Goal: Task Accomplishment & Management: Use online tool/utility

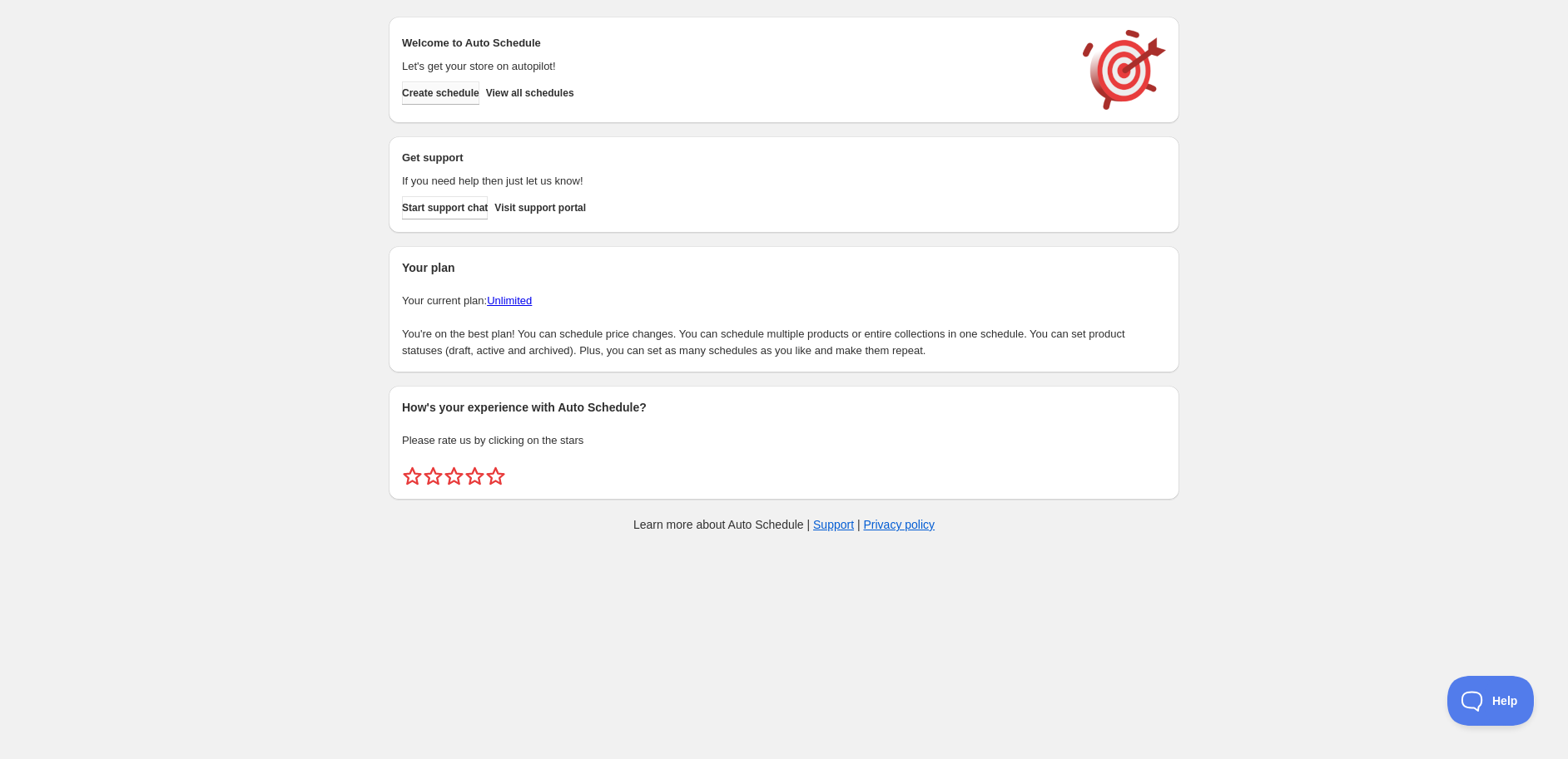
click at [439, 85] on button "Create schedule" at bounding box center [440, 93] width 77 height 24
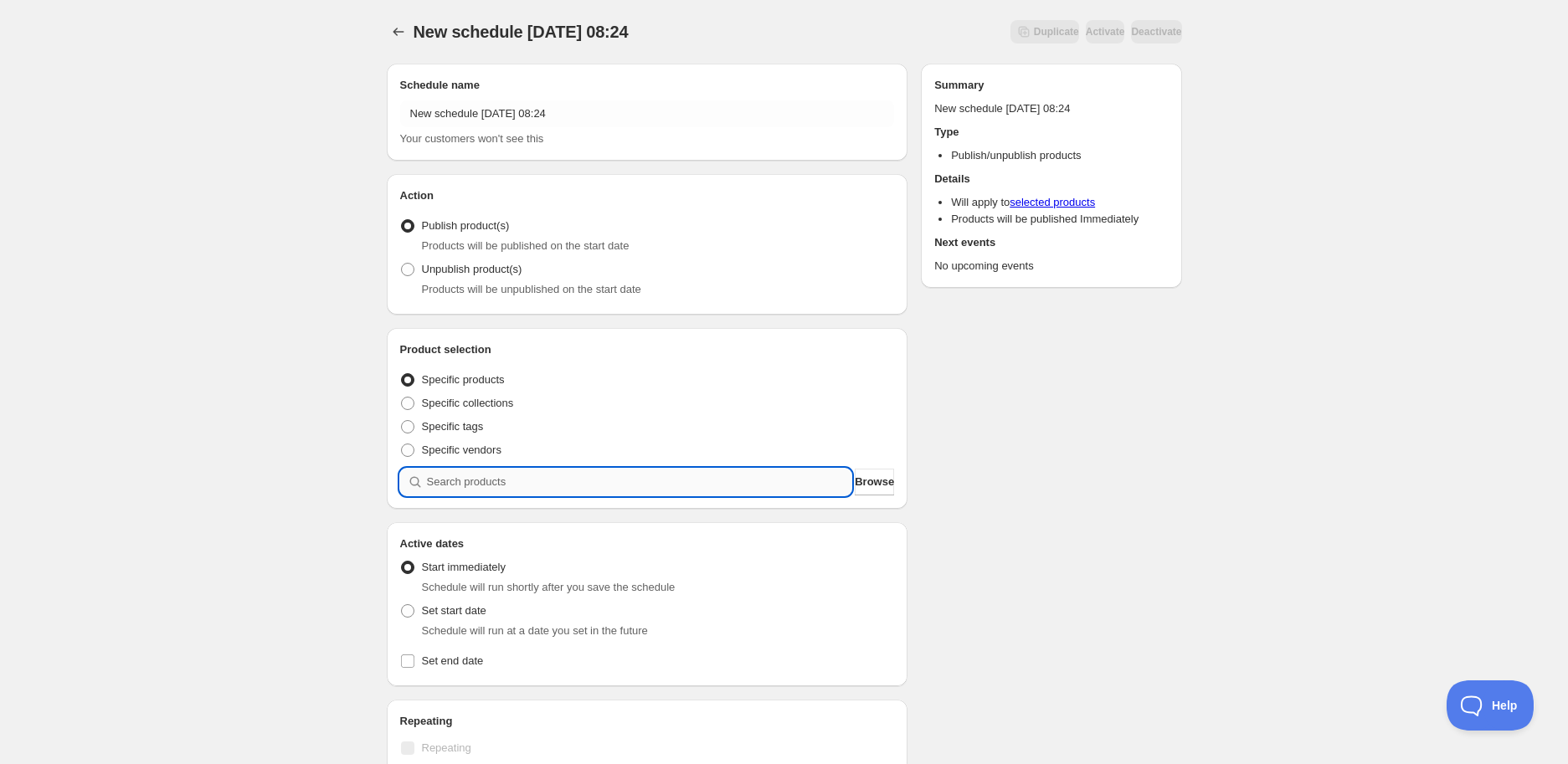
click at [452, 474] on input "search" at bounding box center [640, 481] width 426 height 27
paste input "STK009696"
type input "STK009696"
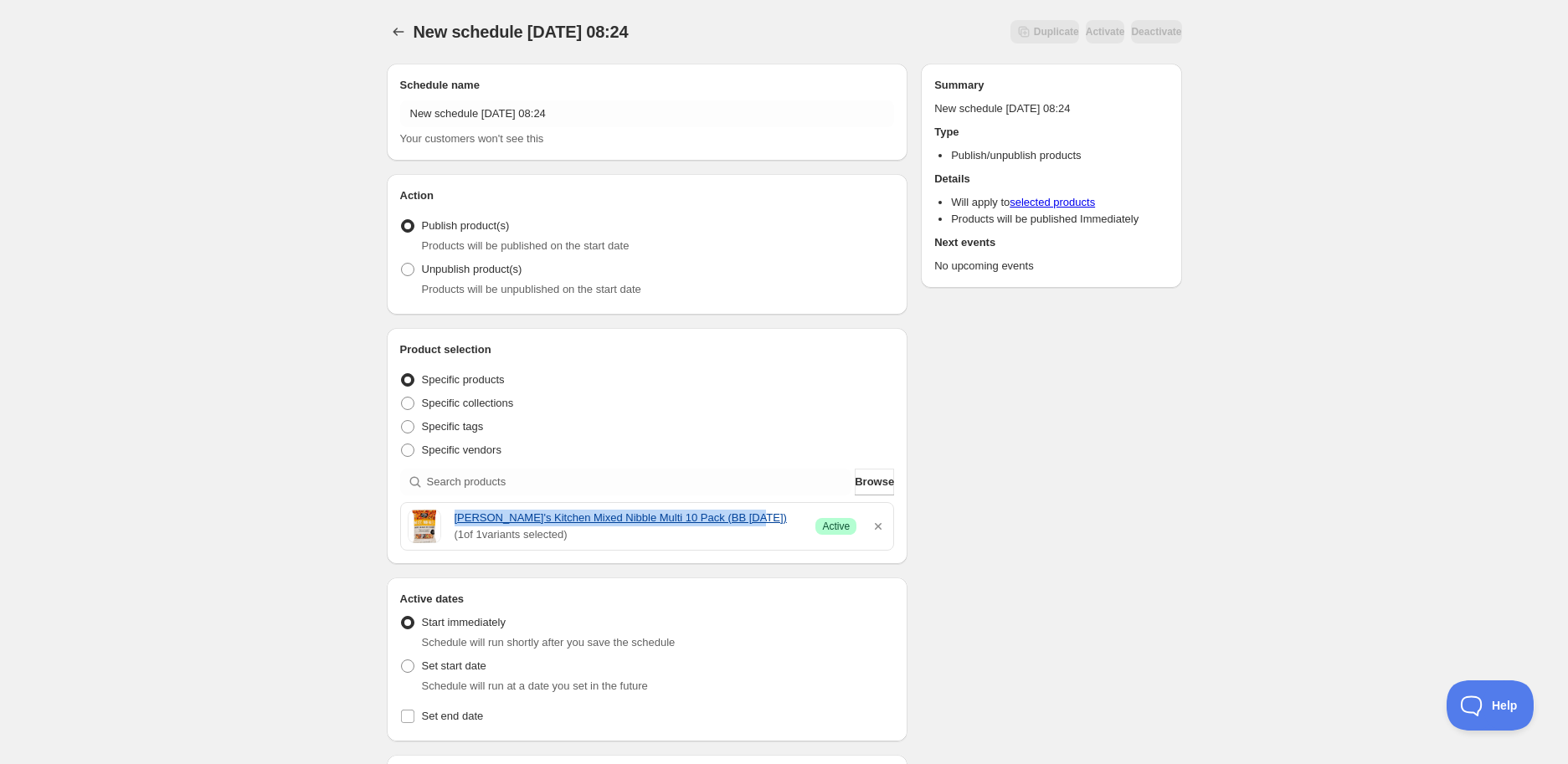
drag, startPoint x: 453, startPoint y: 519, endPoint x: 762, endPoint y: 516, distance: 309.0
click at [762, 516] on div "[PERSON_NAME]'s Kitchen Mixed Nibble Multi 10 Pack (BB [DATE]) ( 1 of 1 variant…" at bounding box center [648, 527] width 480 height 34
copy link "[PERSON_NAME]'s Kitchen Mixed Nibble Multi 10 Pack (BB [DATE])"
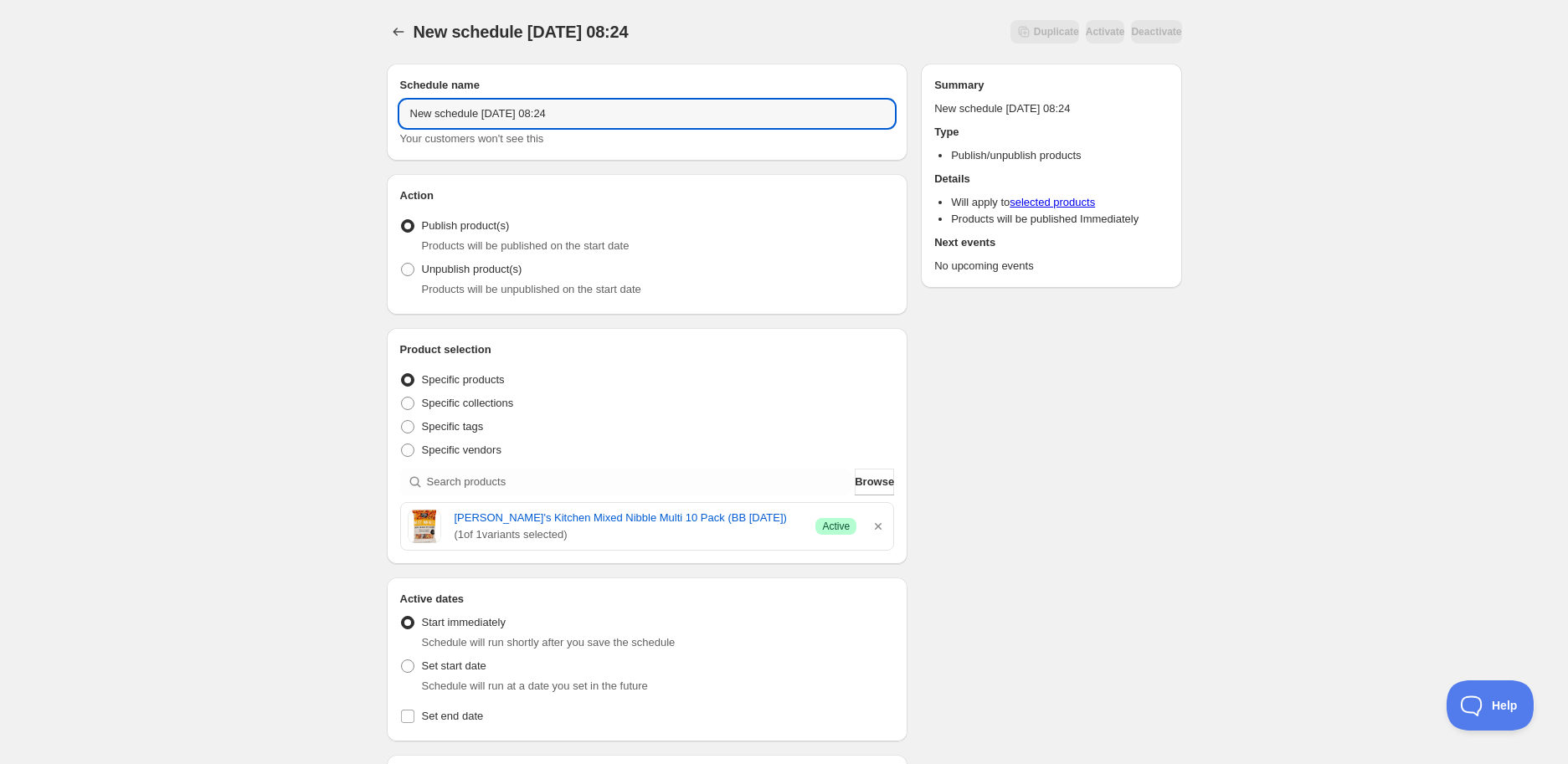
drag, startPoint x: 616, startPoint y: 111, endPoint x: 102, endPoint y: 84, distance: 514.7
click at [102, 84] on div "New schedule [DATE] 08:24. This page is ready New schedule [DATE] 08:24 Duplica…" at bounding box center [784, 666] width 1568 height 1331
paste input "[PERSON_NAME]'s Kitchen Mixed Nibble Multi 10 Pack (BB [DATE])"
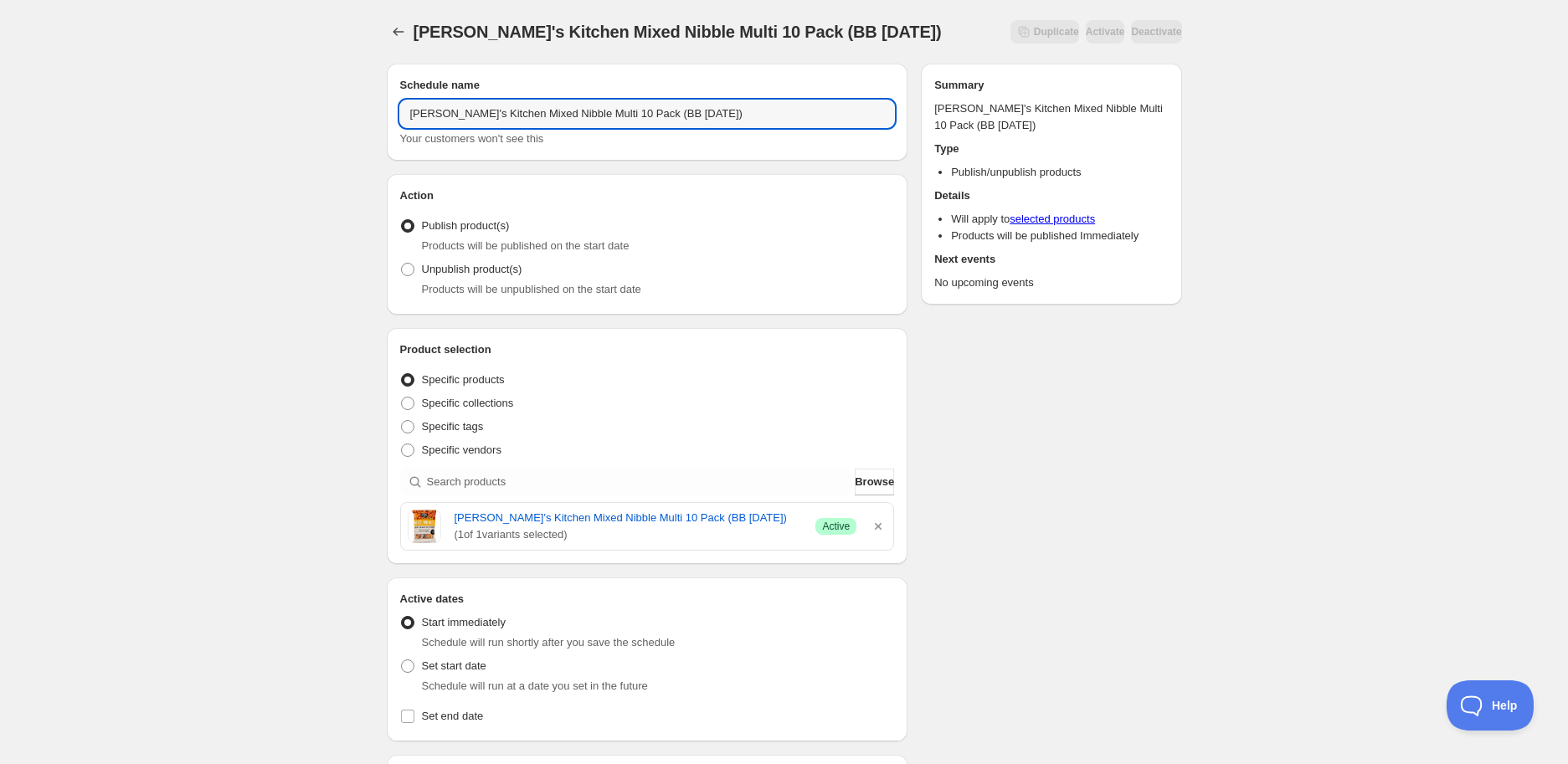
type input "[PERSON_NAME]'s Kitchen Mixed Nibble Multi 10 Pack (BB [DATE])"
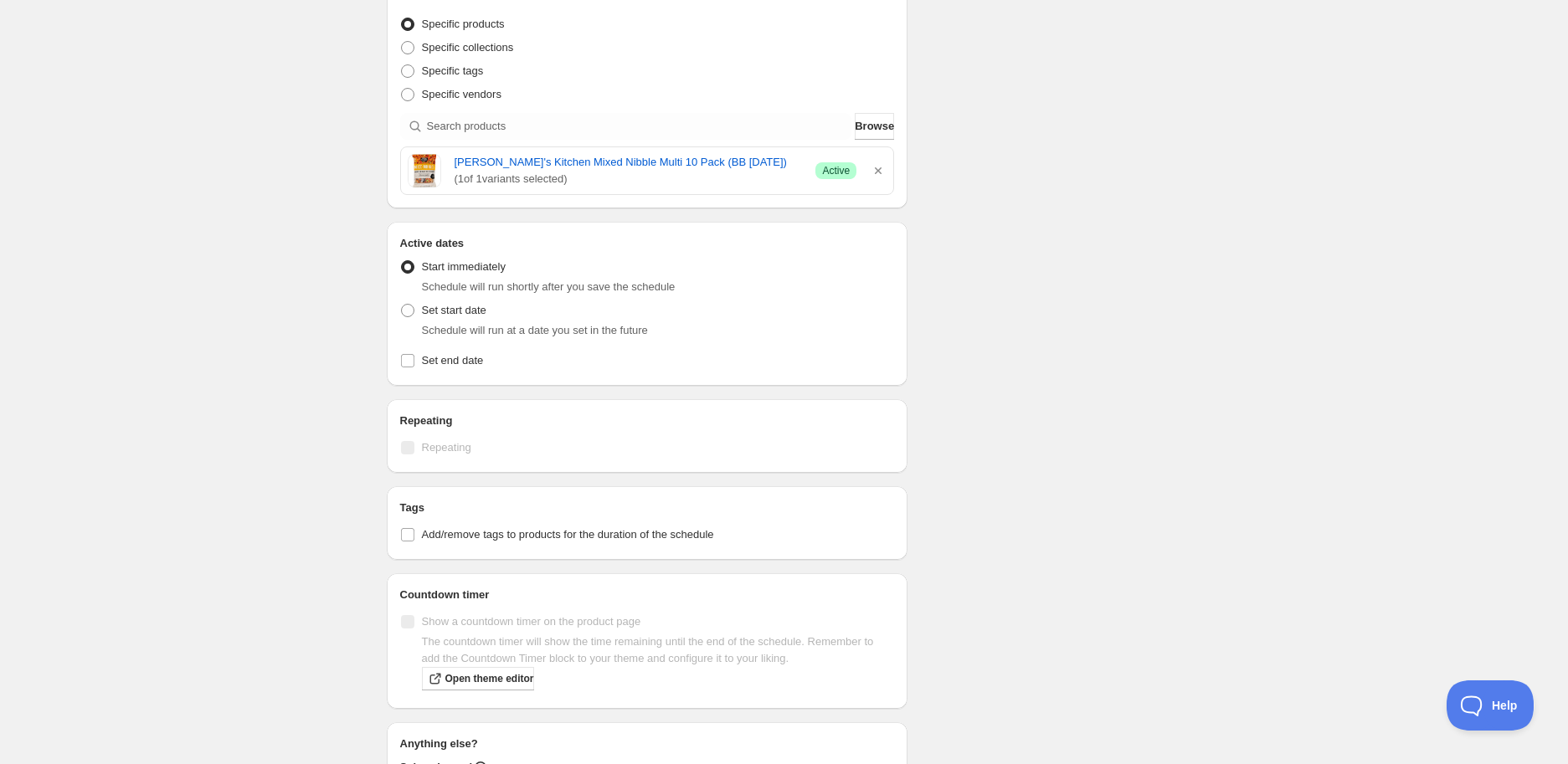
scroll to position [465, 0]
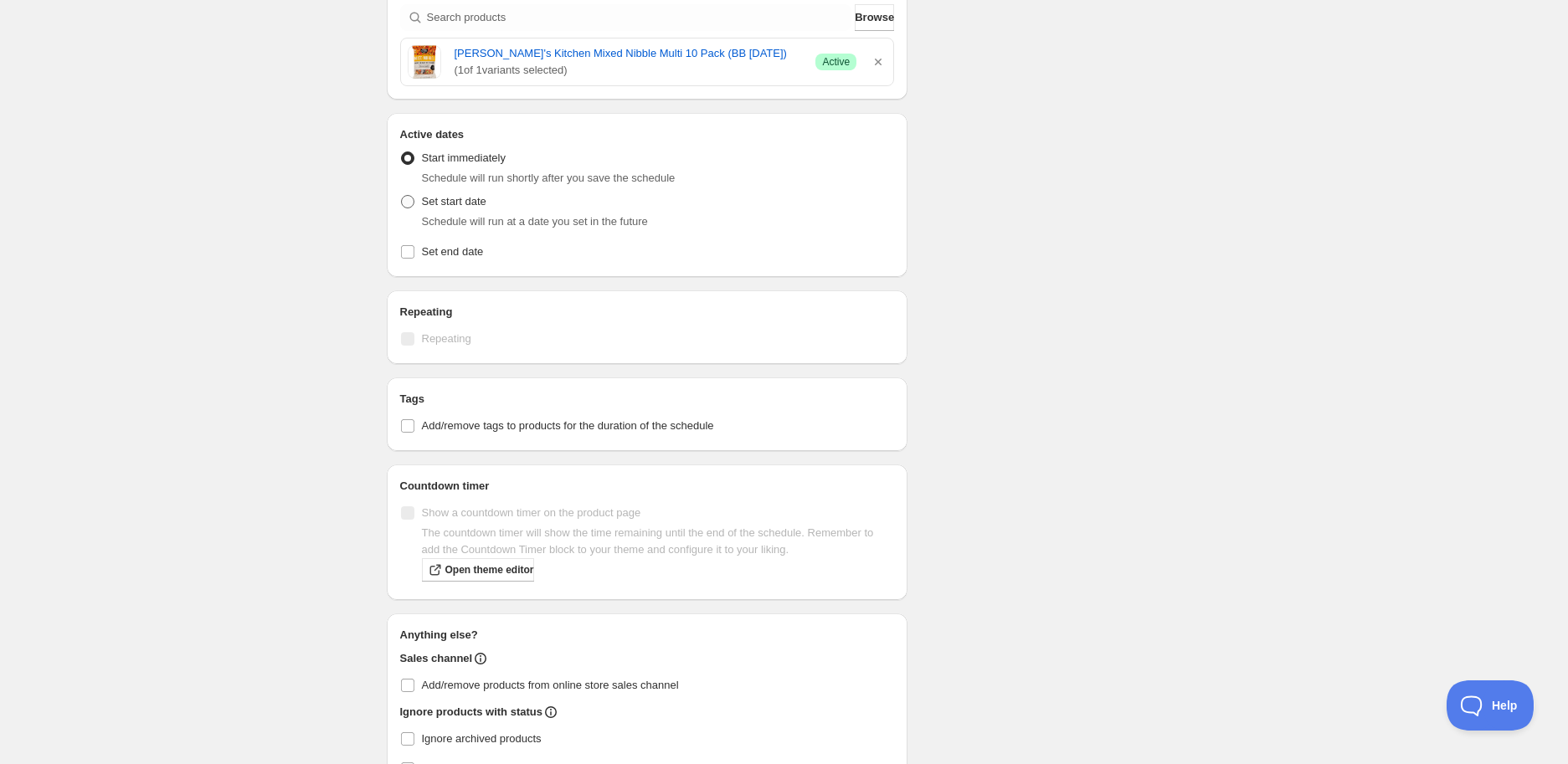
click at [415, 196] on label "Set start date" at bounding box center [443, 202] width 87 height 24
click at [402, 196] on input "Set start date" at bounding box center [401, 195] width 1 height 1
radio input "true"
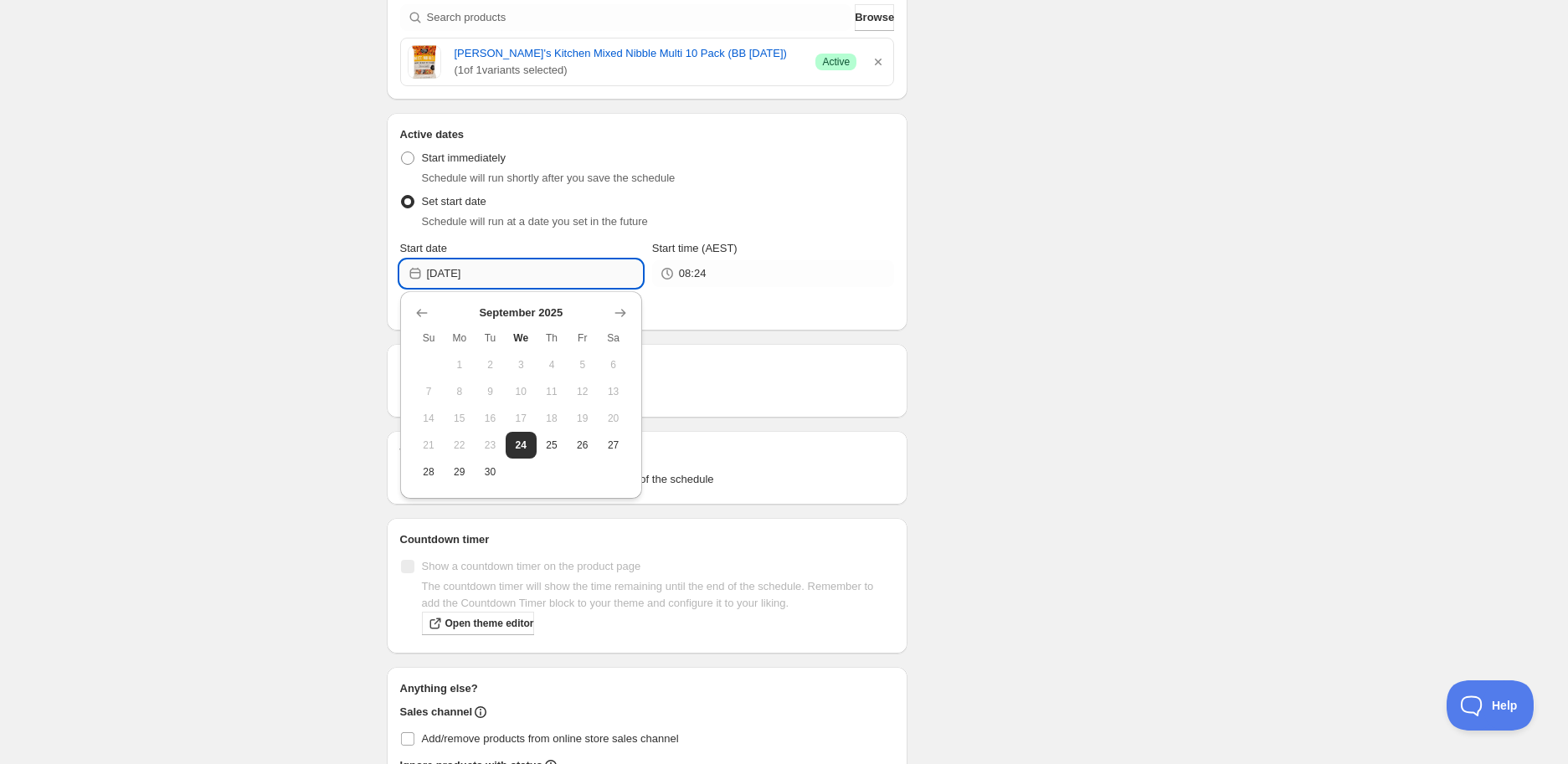
click at [547, 273] on input "[DATE]" at bounding box center [534, 274] width 215 height 27
click at [622, 312] on icon "Show next month, October 2025" at bounding box center [620, 313] width 11 height 8
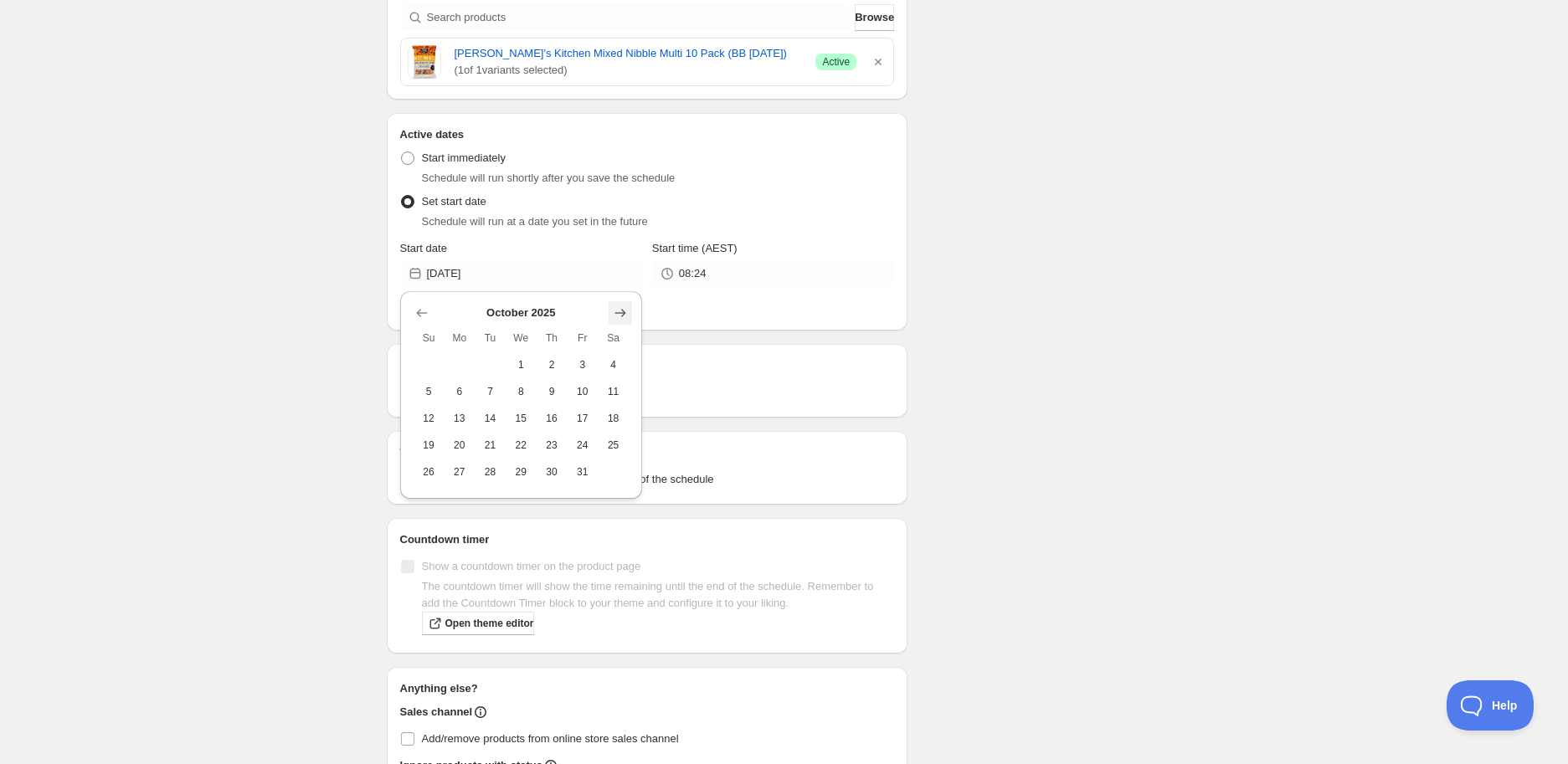
click at [622, 312] on icon "Show next month, November 2025" at bounding box center [620, 313] width 11 height 8
click at [605, 363] on button "1" at bounding box center [613, 364] width 31 height 27
type input "[DATE]"
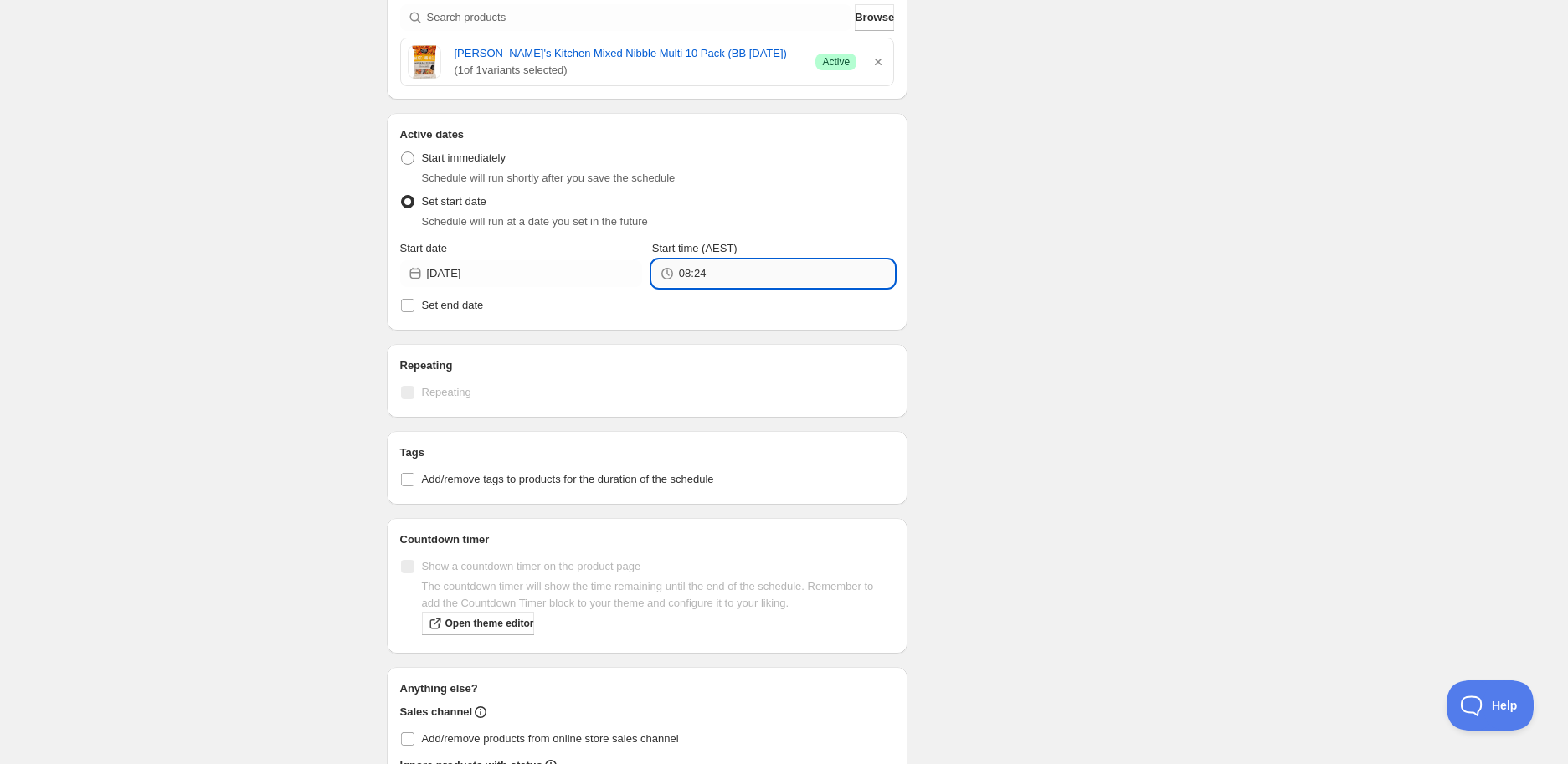
click at [699, 270] on input "08:24" at bounding box center [787, 274] width 215 height 27
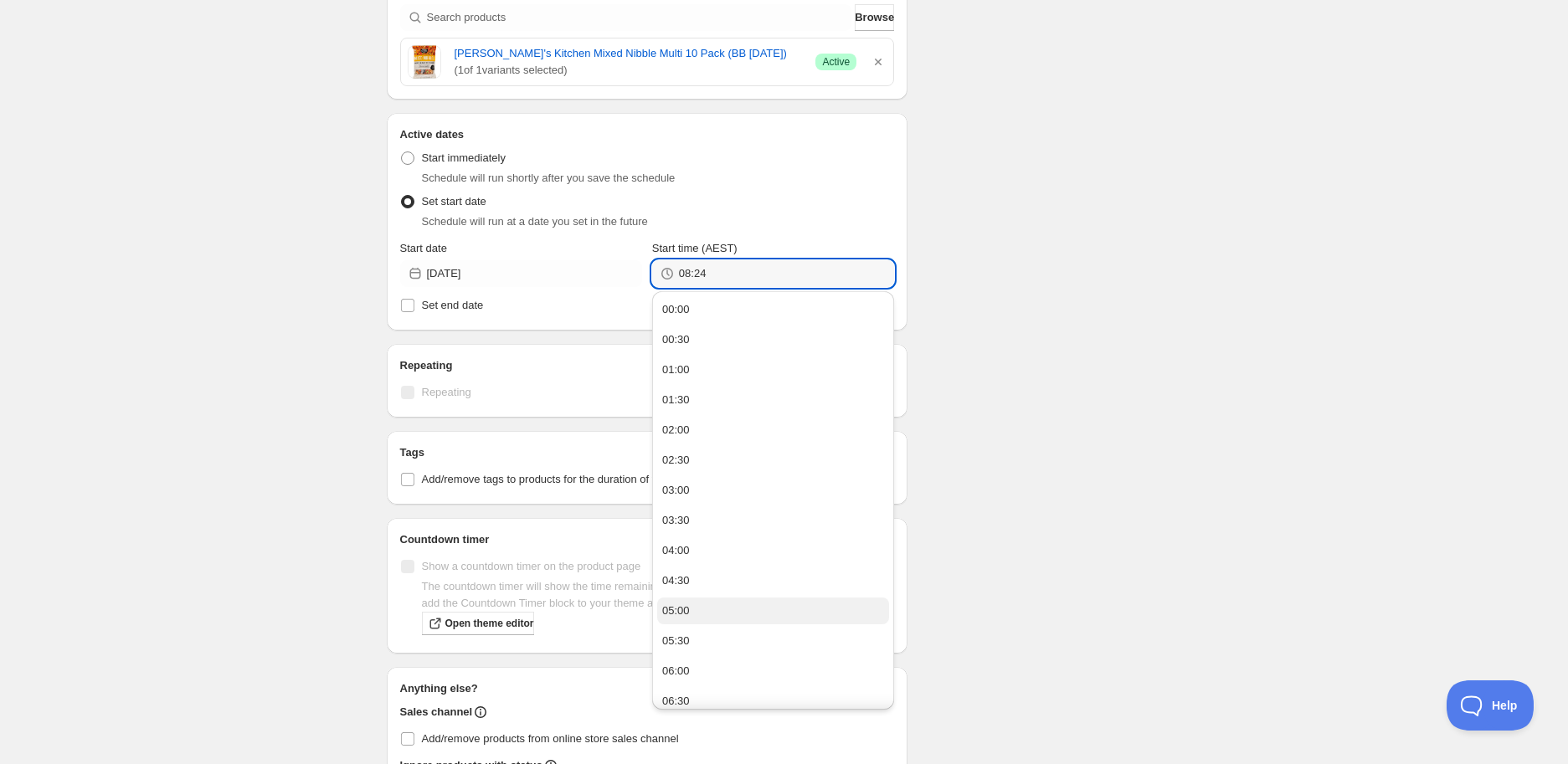
click at [690, 613] on button "05:00" at bounding box center [773, 611] width 232 height 27
type input "05:00"
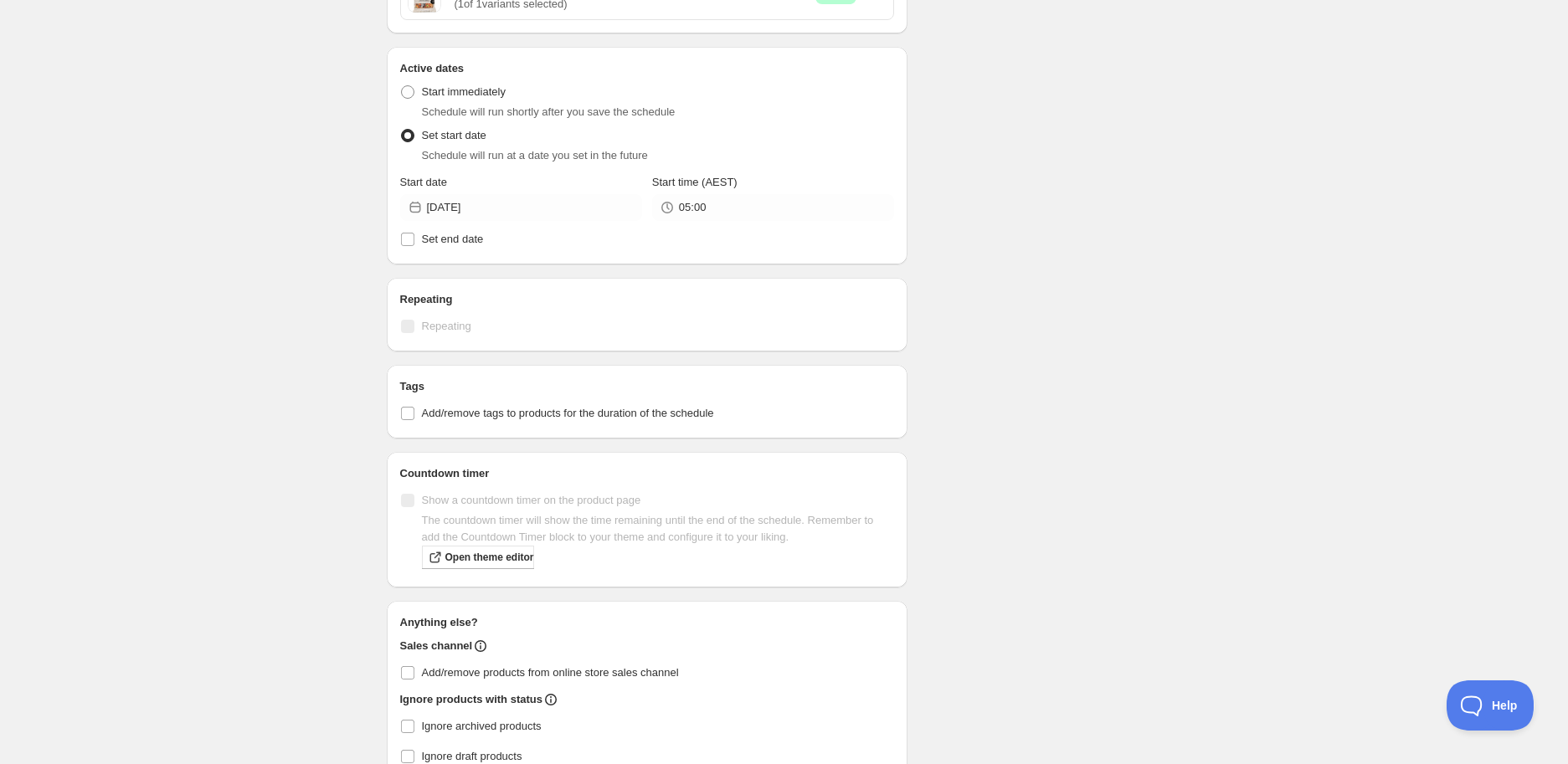
scroll to position [616, 0]
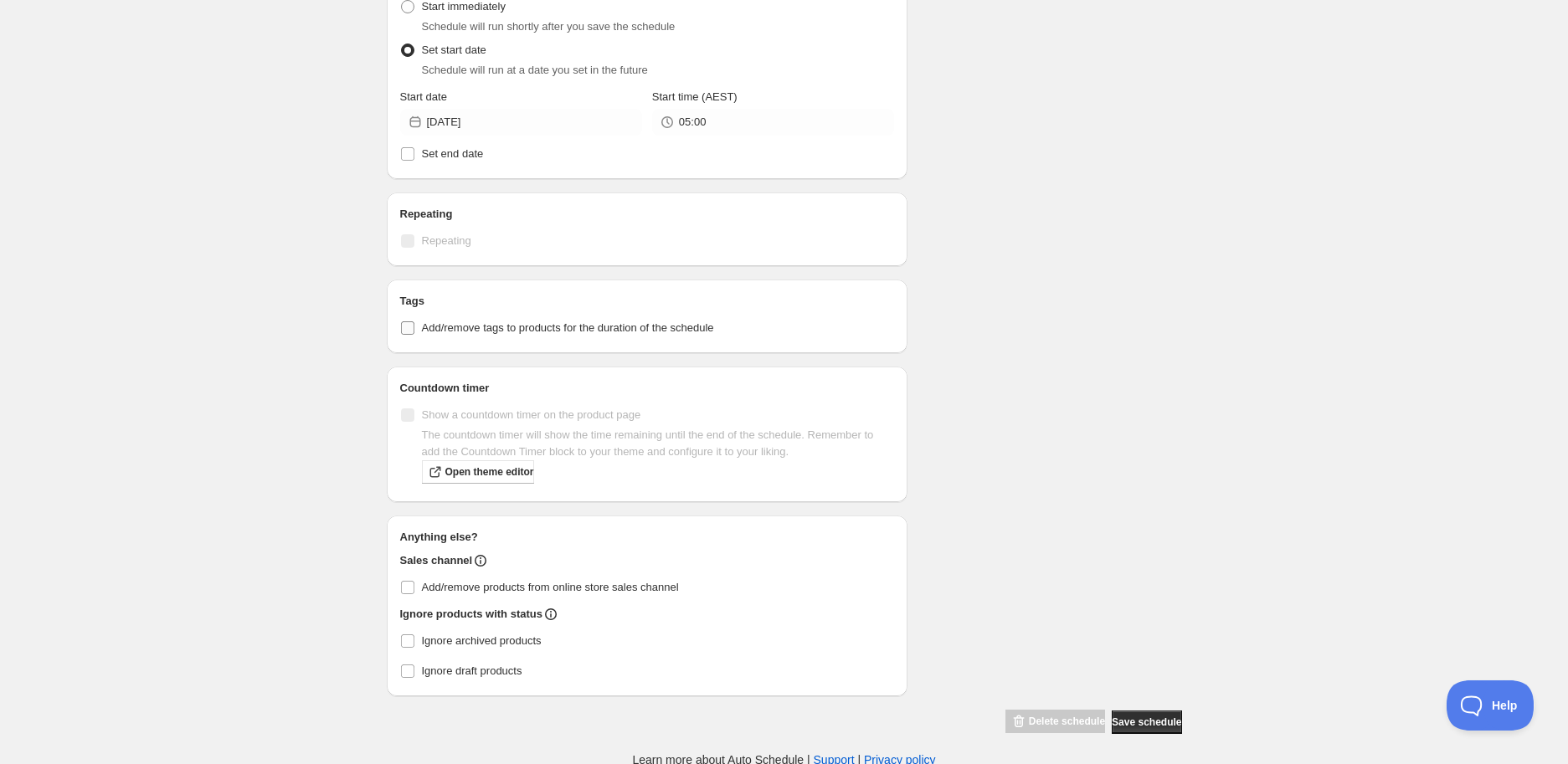
drag, startPoint x: 442, startPoint y: 325, endPoint x: 450, endPoint y: 336, distance: 13.6
click at [442, 325] on span "Add/remove tags to products for the duration of the schedule" at bounding box center [568, 327] width 293 height 13
click at [415, 325] on input "Add/remove tags to products for the duration of the schedule" at bounding box center [407, 327] width 13 height 13
checkbox input "true"
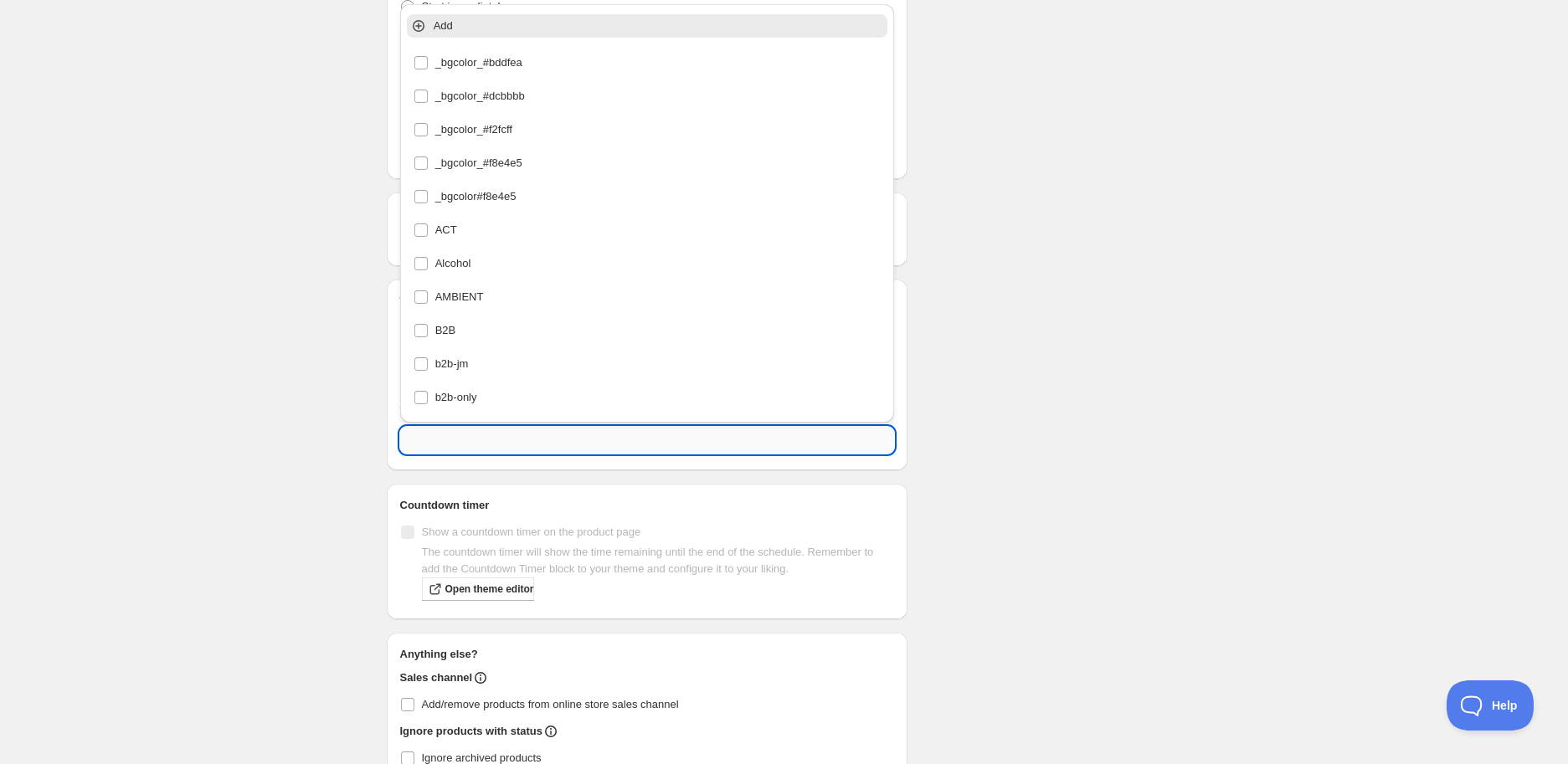
click at [479, 437] on input "text" at bounding box center [647, 440] width 494 height 27
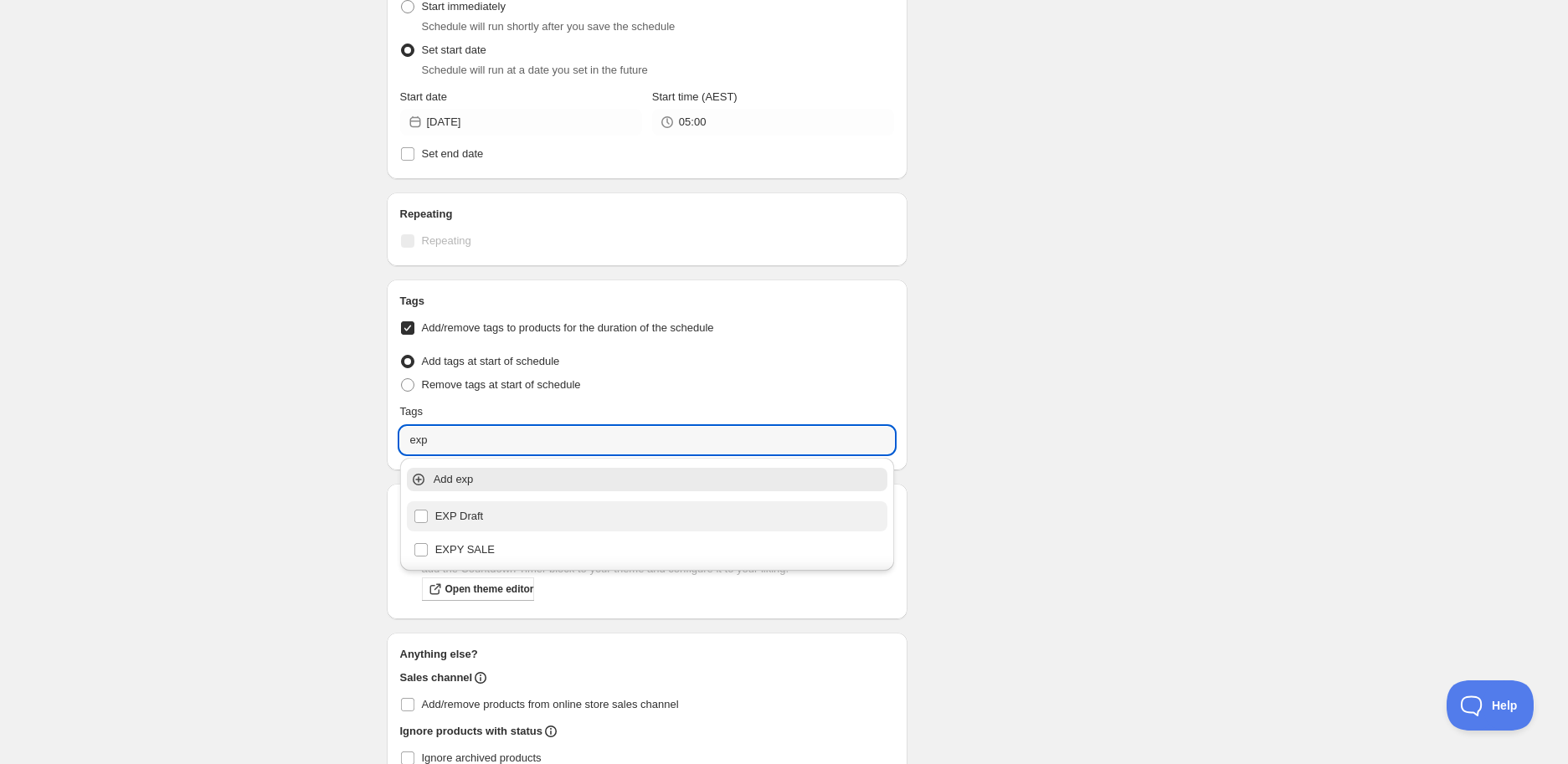
click at [527, 520] on div "EXP Draft" at bounding box center [648, 516] width 468 height 24
type input "EXP Draft"
checkbox input "true"
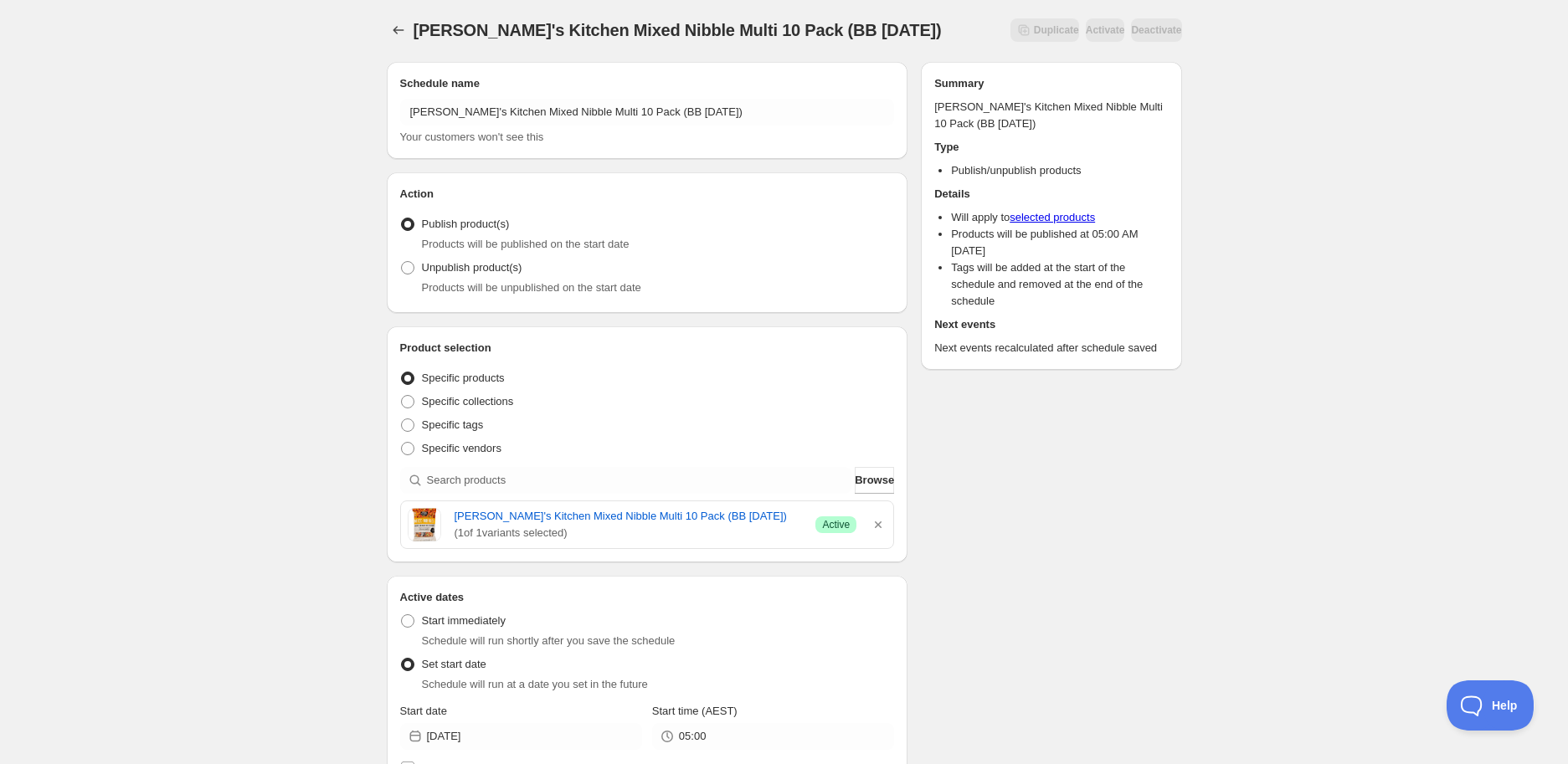
scroll to position [0, 0]
type input "EXP Draft"
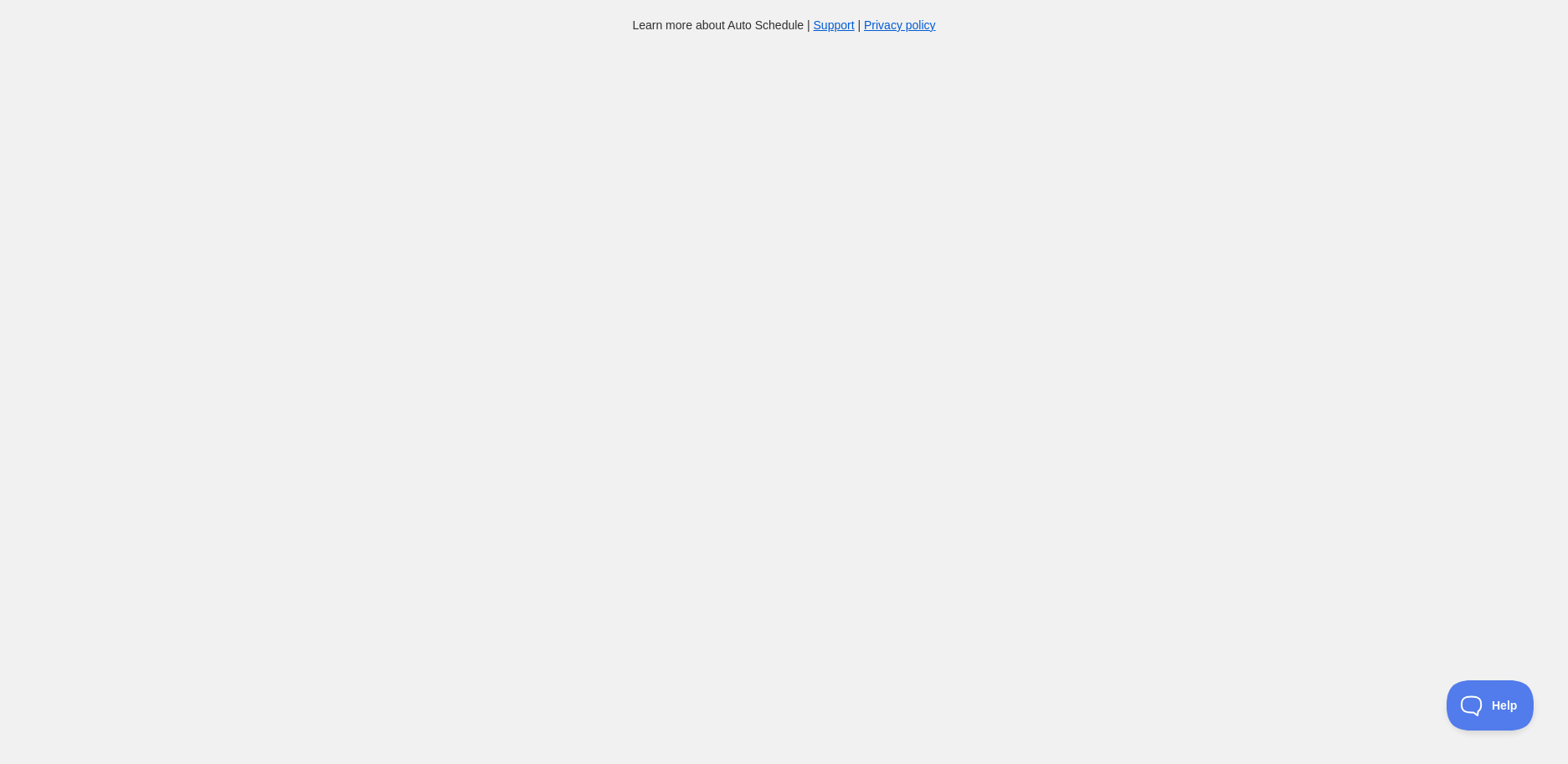
click at [399, 272] on body "Learn more about Auto Schedule | Support | Privacy policy Home Schedules Histor…" at bounding box center [784, 399] width 1568 height 764
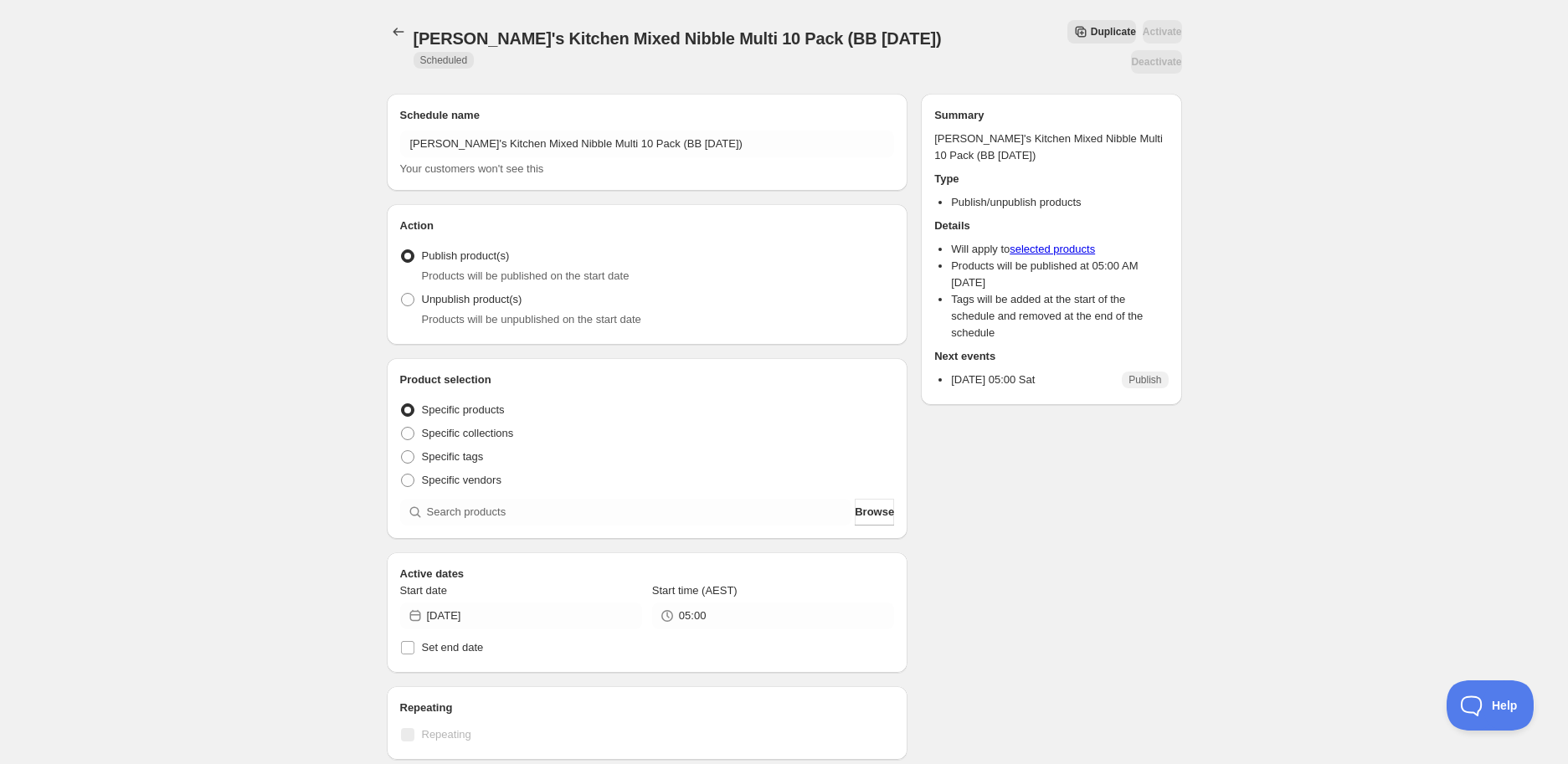
click at [398, 265] on div "Action Action Publish product(s) Products will be published on the start date U…" at bounding box center [648, 274] width 521 height 140
click at [413, 293] on span at bounding box center [407, 299] width 13 height 13
click at [402, 293] on input "Unpublish product(s)" at bounding box center [401, 293] width 1 height 1
radio input "true"
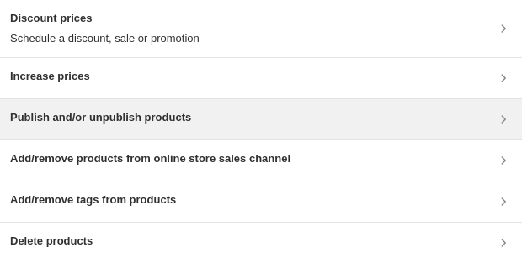
click at [187, 125] on h3 "Publish and/or unpublish products" at bounding box center [100, 117] width 181 height 17
